Goal: Task Accomplishment & Management: Manage account settings

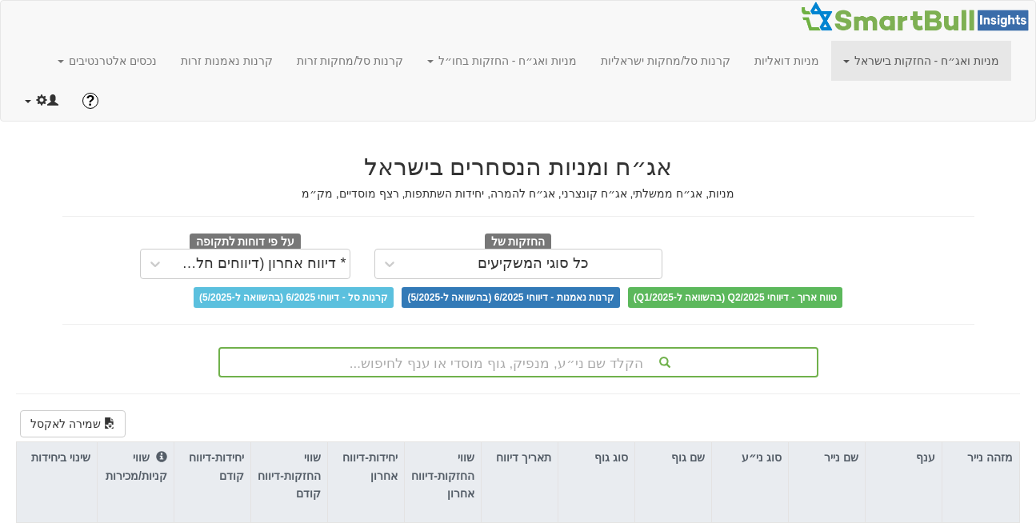
click at [28, 81] on link at bounding box center [42, 101] width 58 height 40
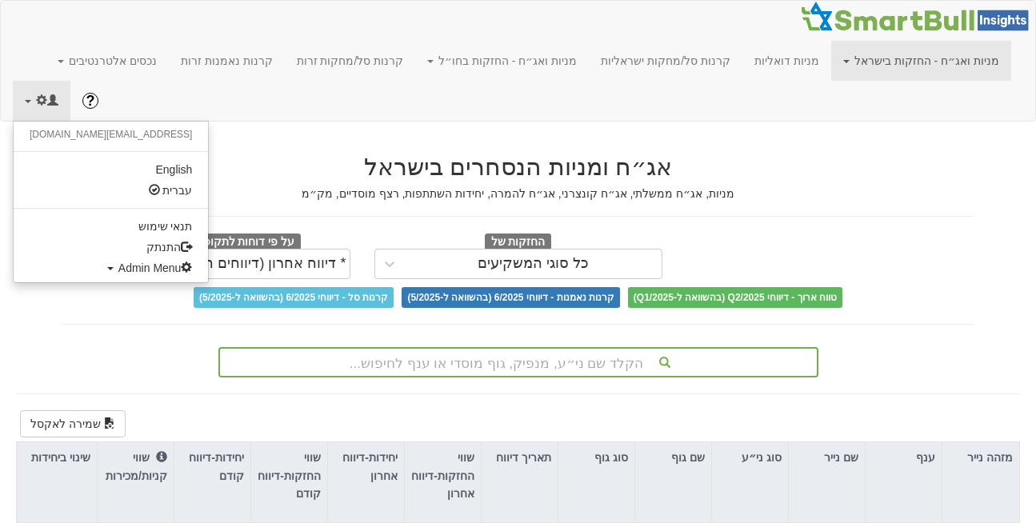
click at [78, 238] on ul "[EMAIL_ADDRESS][DOMAIN_NAME] English עברית תנאי שימוש התנתק Admin Menu All User…" at bounding box center [111, 202] width 196 height 162
click at [118, 262] on span "Admin Menu" at bounding box center [155, 268] width 74 height 13
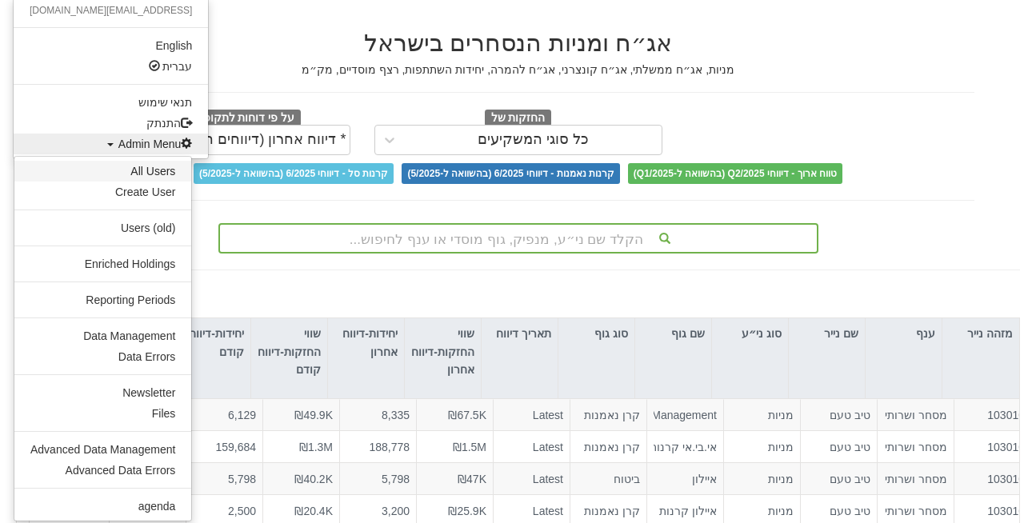
scroll to position [127, 0]
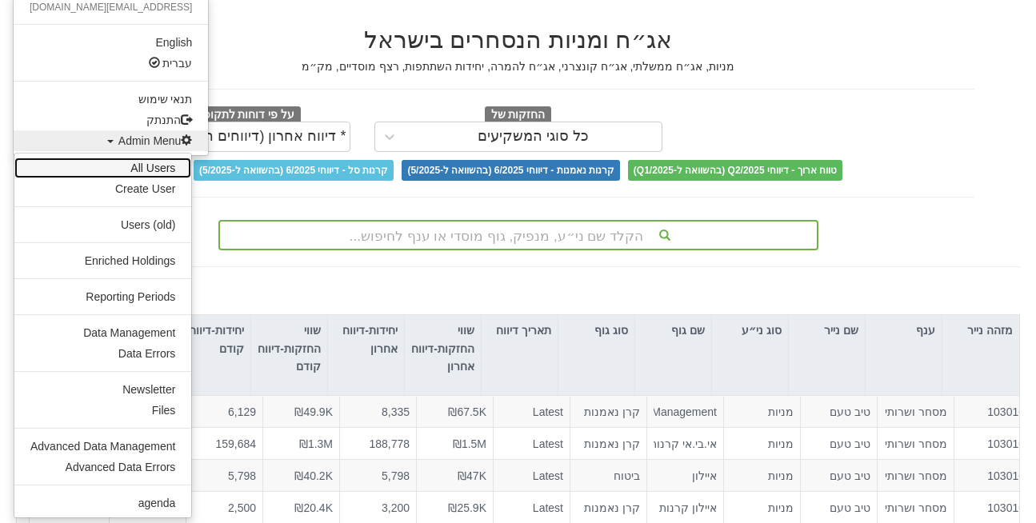
click at [156, 158] on link "All Users" at bounding box center [102, 168] width 177 height 21
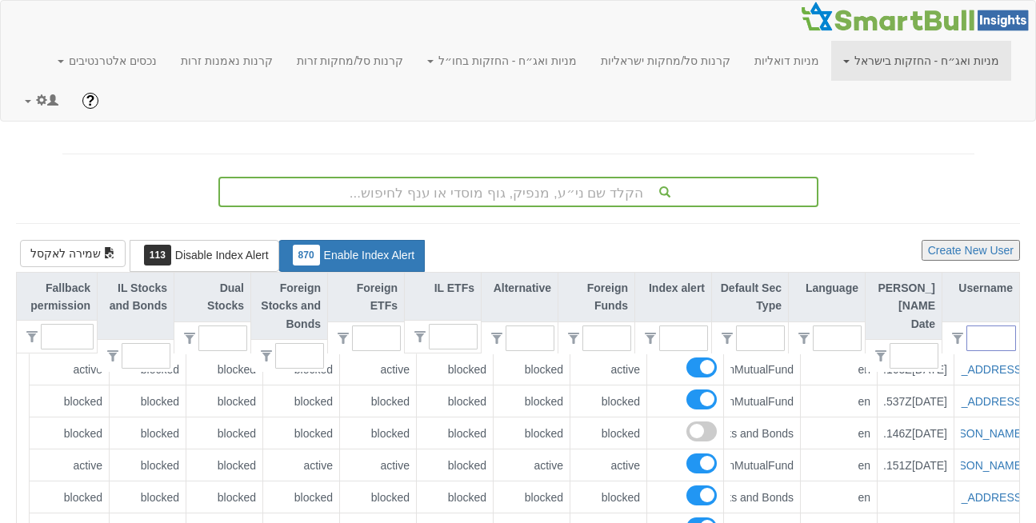
click at [990, 326] on input "text" at bounding box center [997, 338] width 35 height 24
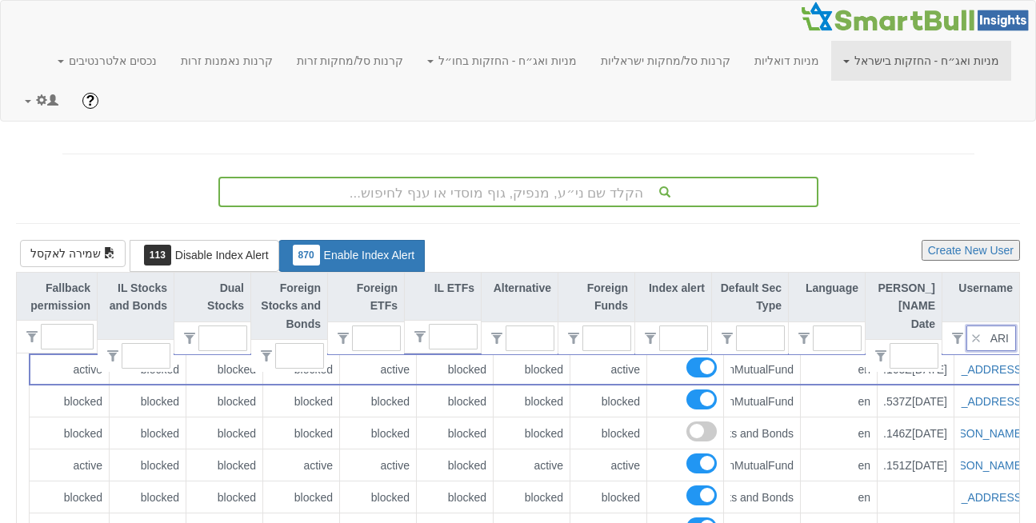
type input "ARIE"
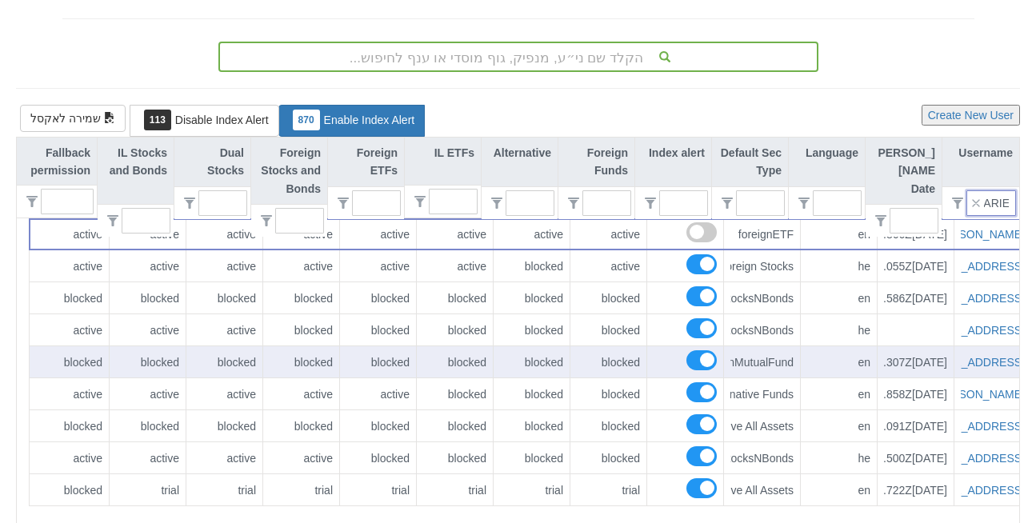
scroll to position [136, 0]
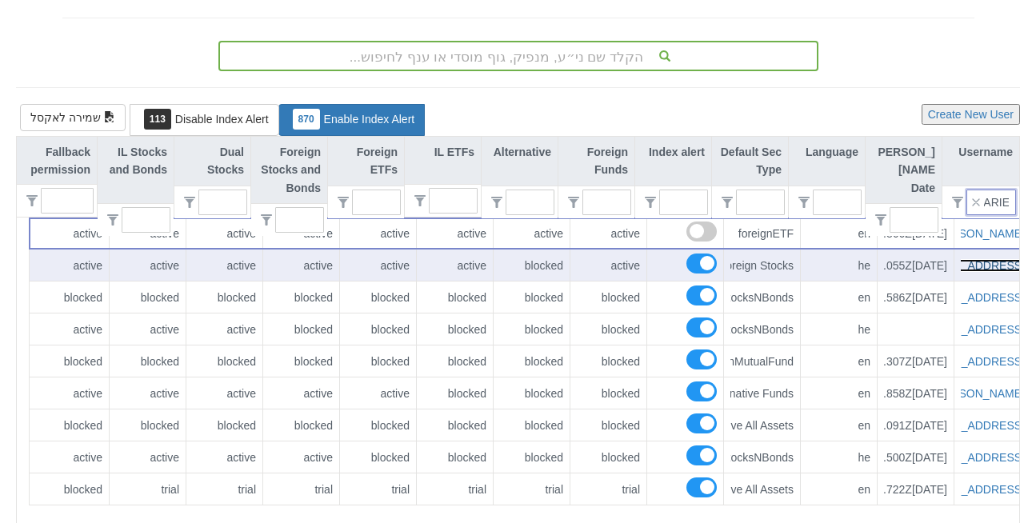
click at [974, 259] on link "[EMAIL_ADDRESS][DOMAIN_NAME]" at bounding box center [930, 265] width 190 height 13
